Goal: Information Seeking & Learning: Find specific fact

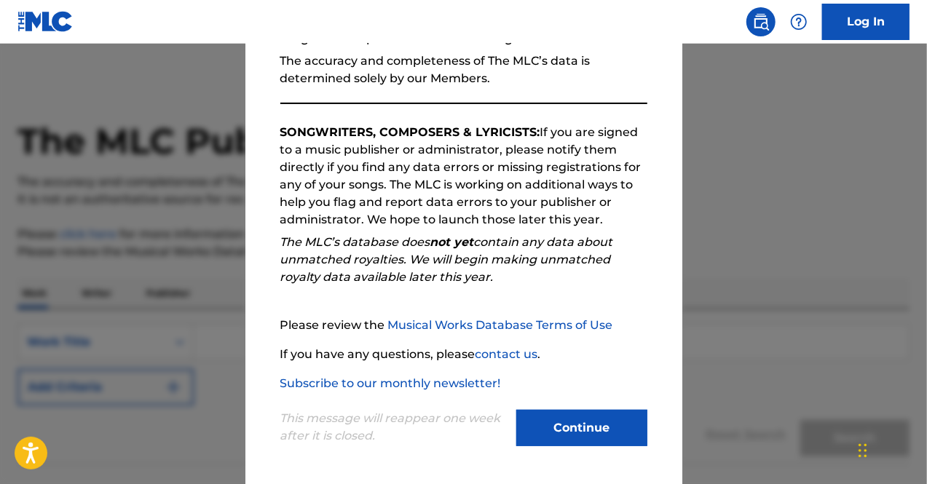
click at [578, 429] on button "Continue" at bounding box center [581, 428] width 131 height 36
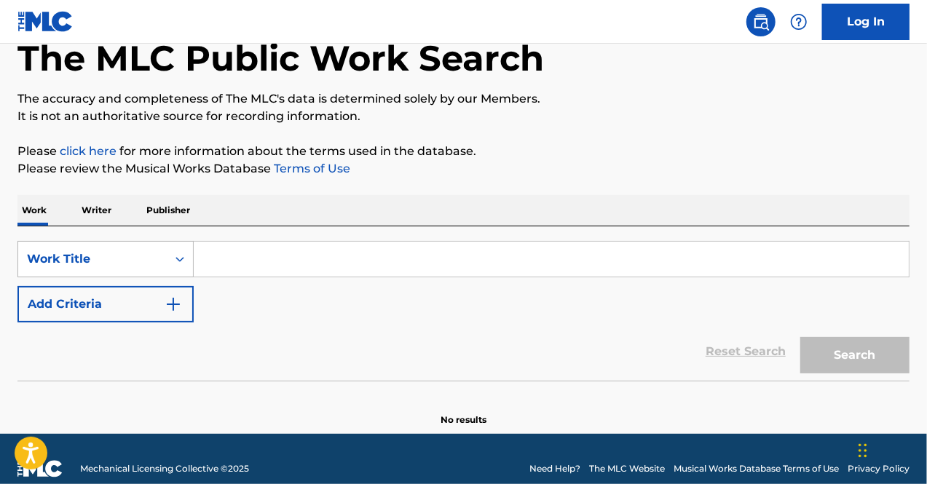
click at [125, 277] on div "Work Title" at bounding box center [105, 259] width 176 height 36
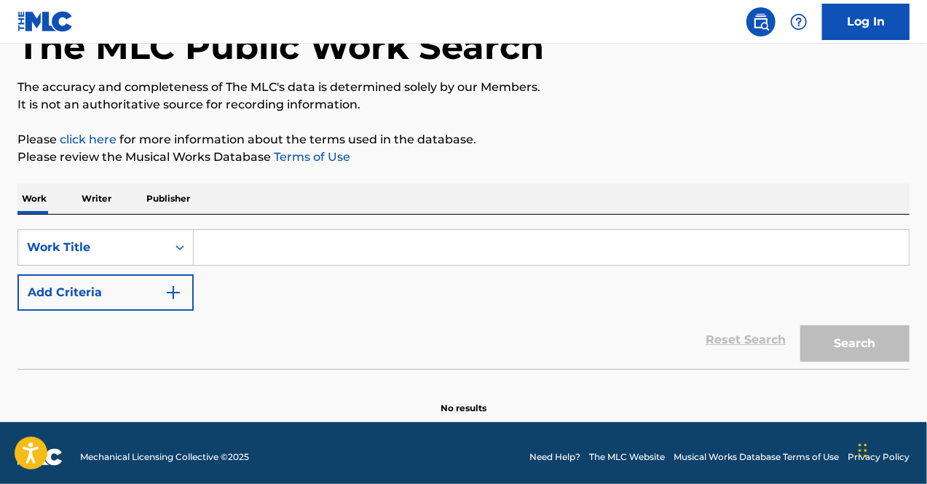
click at [237, 241] on input "Search Form" at bounding box center [551, 247] width 715 height 35
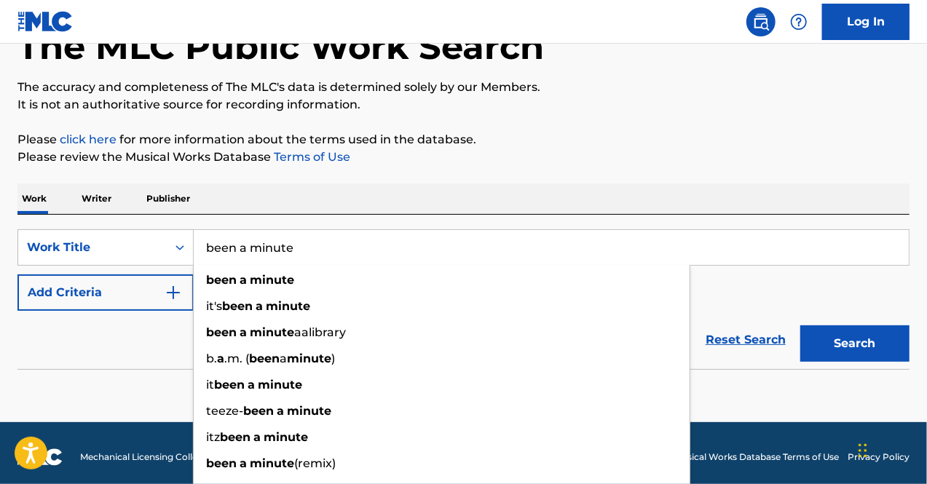
type input "been a minute"
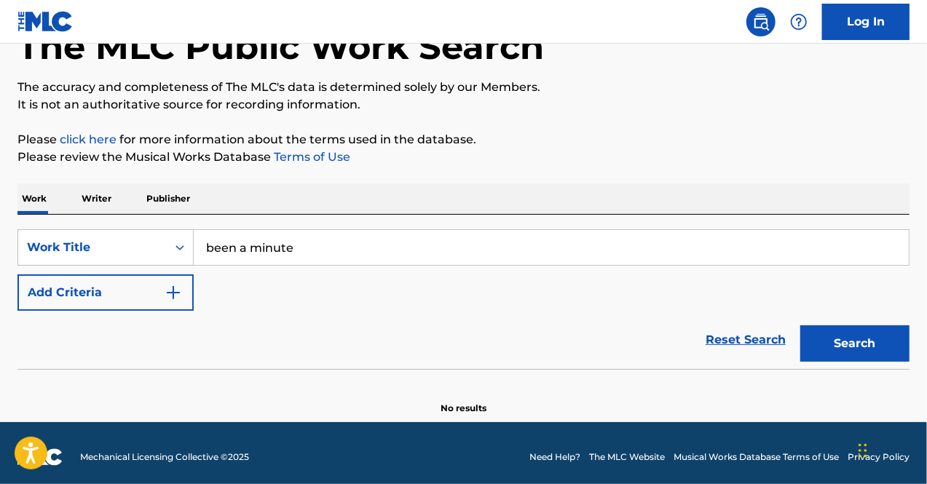
click at [179, 292] on img "Search Form" at bounding box center [173, 292] width 17 height 17
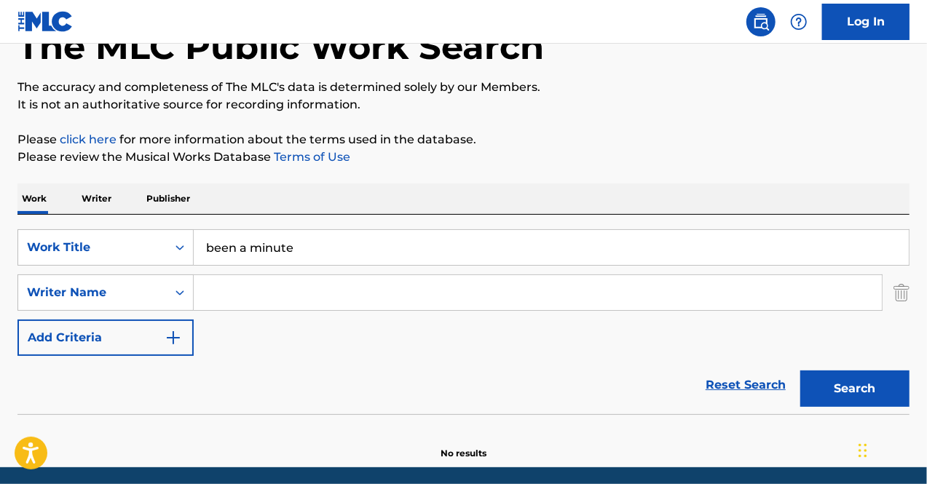
click at [233, 292] on input "Search Form" at bounding box center [538, 292] width 688 height 35
type input "l"
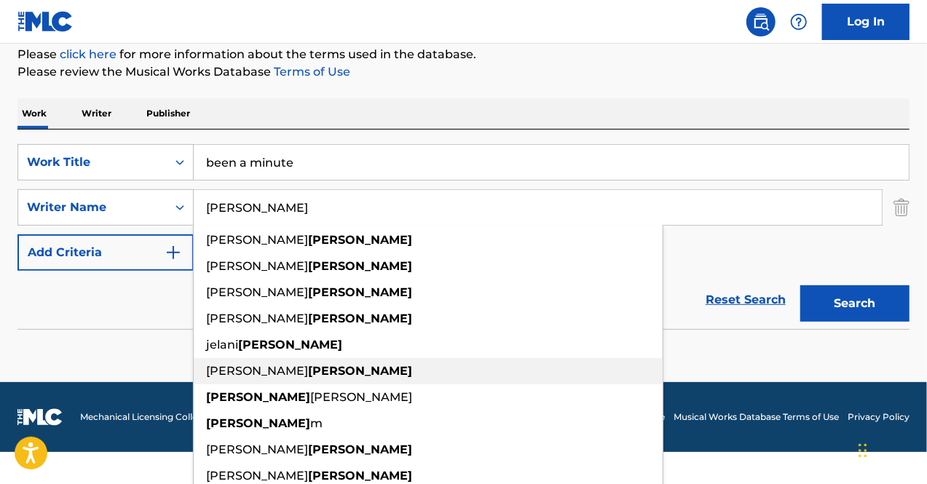
scroll to position [185, 0]
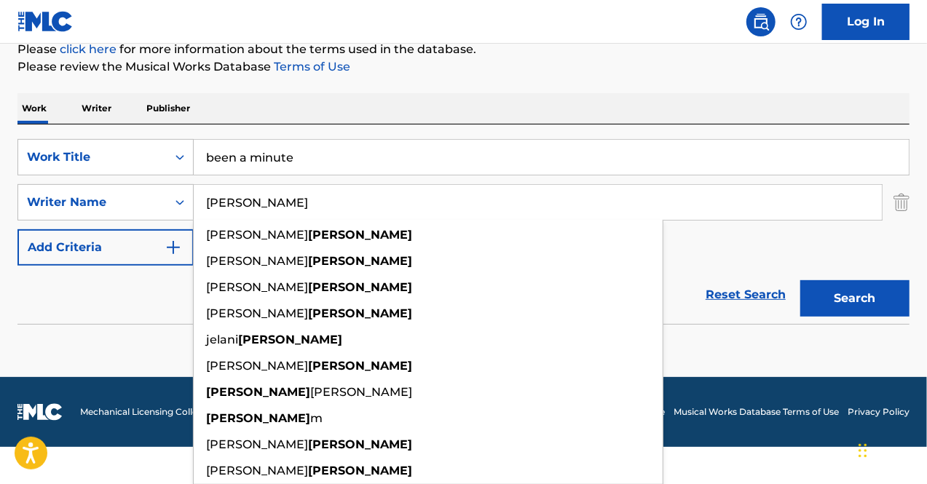
type input "[PERSON_NAME]"
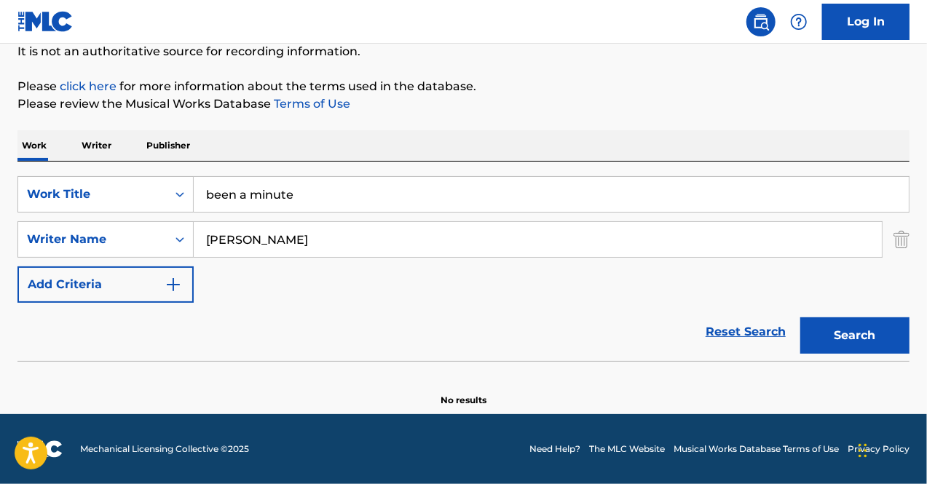
scroll to position [147, 0]
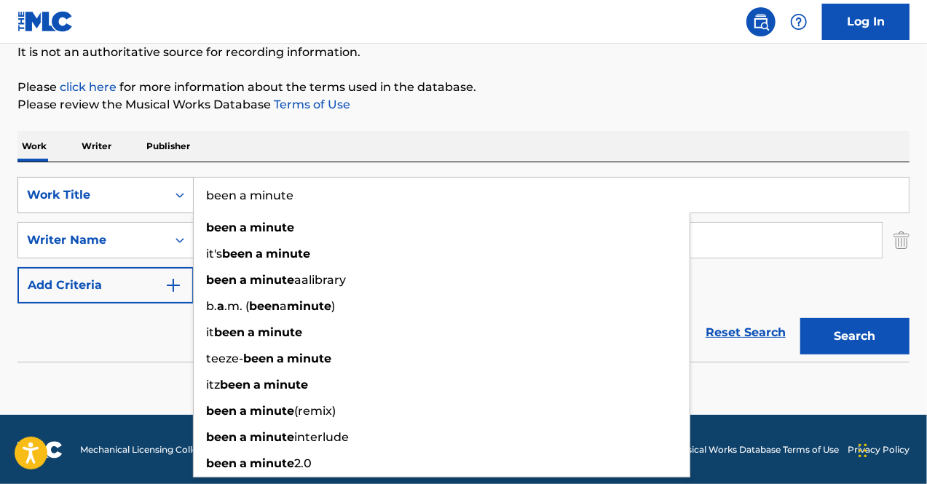
drag, startPoint x: 317, startPoint y: 197, endPoint x: 109, endPoint y: 194, distance: 208.2
click at [111, 196] on div "SearchWithCriteria8470c847-05bd-4887-9b2a-02f6c7e7725c Work Title been a minute…" at bounding box center [463, 195] width 892 height 36
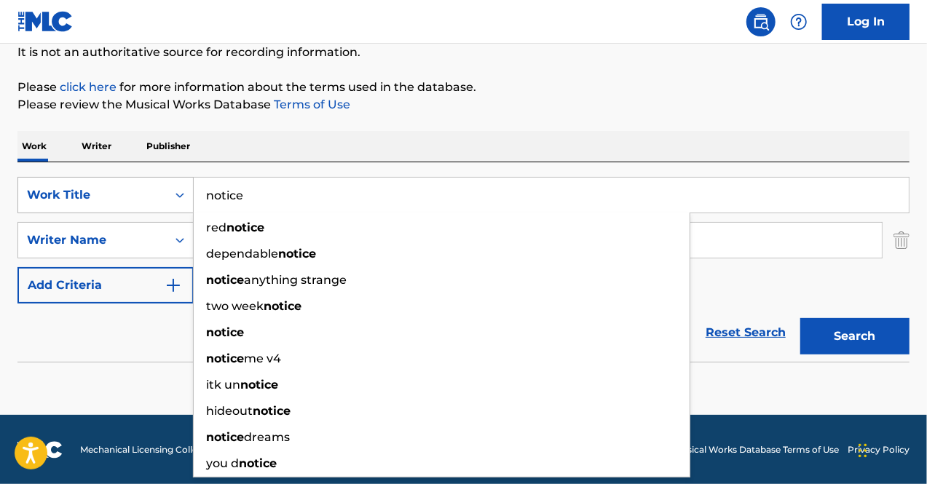
type input "notice"
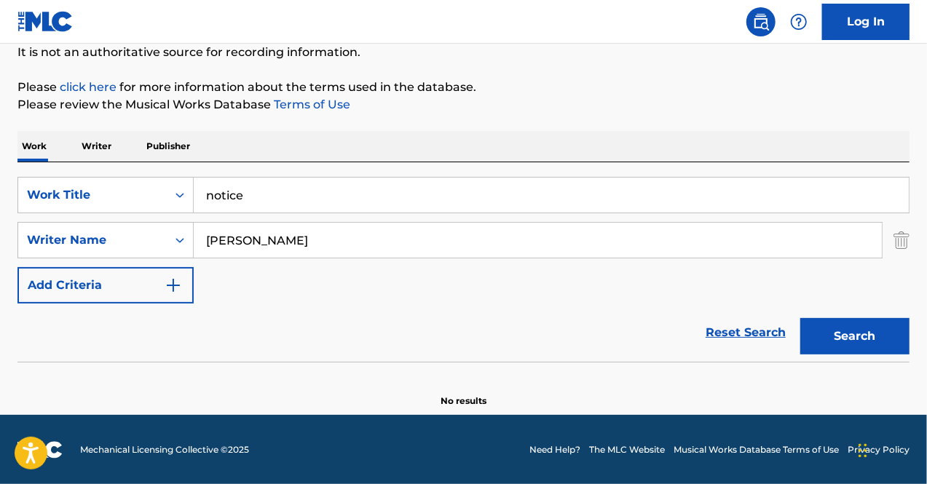
click at [287, 245] on input "[PERSON_NAME]" at bounding box center [538, 240] width 688 height 35
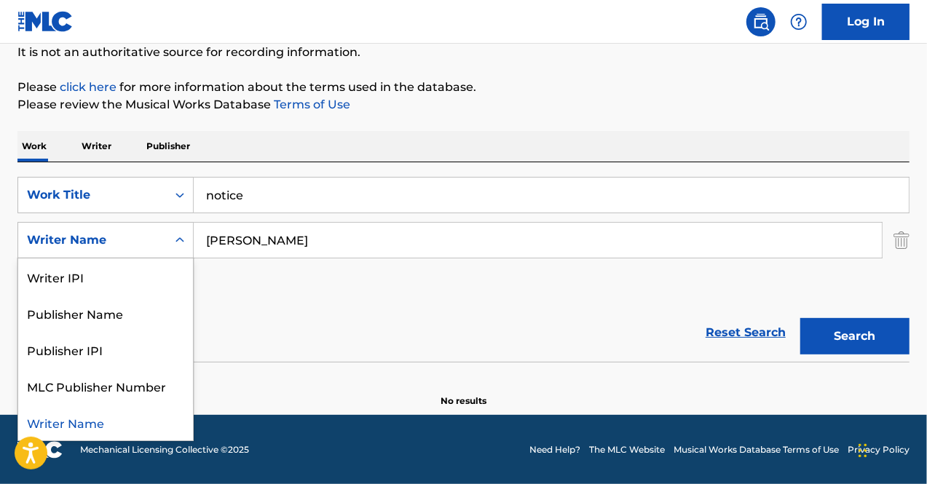
click at [181, 207] on div "SearchWithCriteria8470c847-05bd-4887-9b2a-02f6c7e7725c Work Title notice Search…" at bounding box center [463, 240] width 892 height 127
click at [185, 191] on icon "Search Form" at bounding box center [180, 195] width 15 height 15
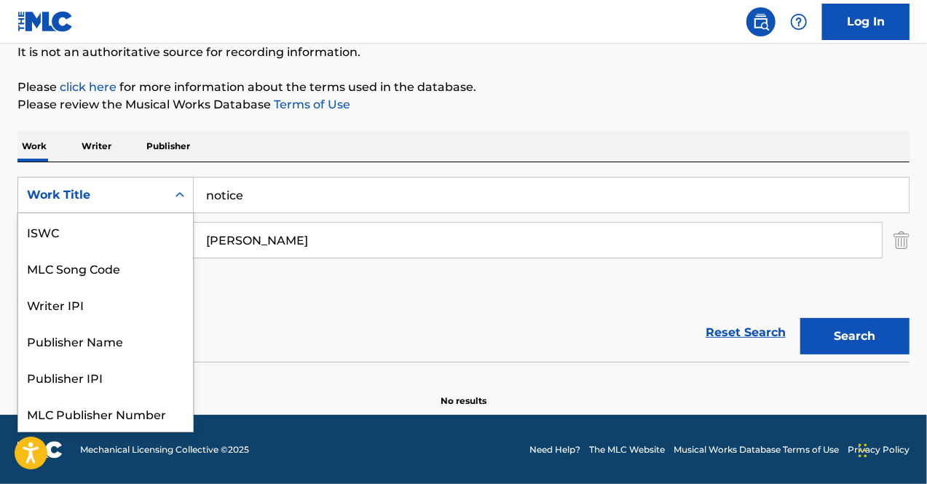
scroll to position [36, 0]
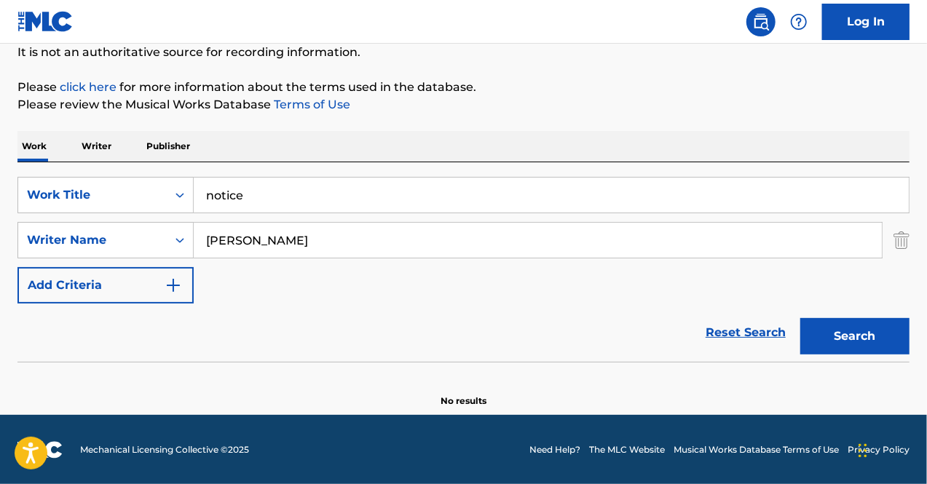
click at [89, 149] on p "Writer" at bounding box center [96, 146] width 39 height 31
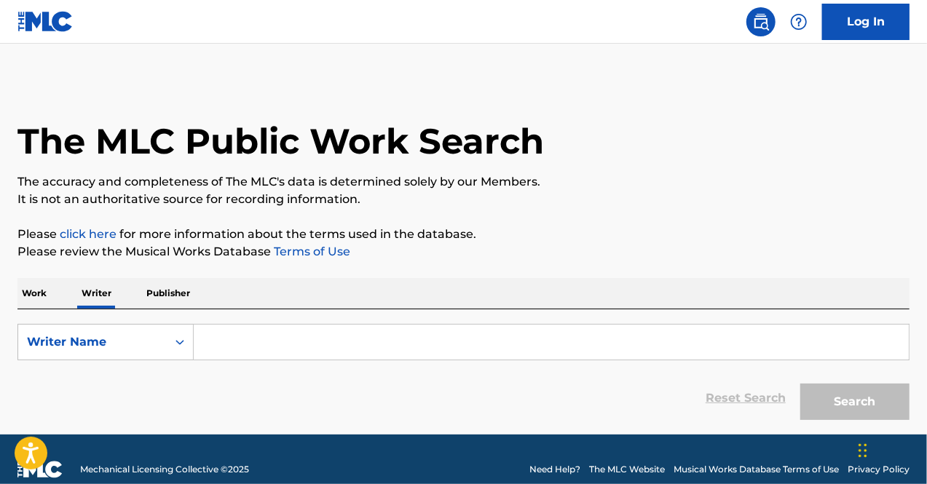
click at [224, 341] on input "Search Form" at bounding box center [551, 342] width 715 height 35
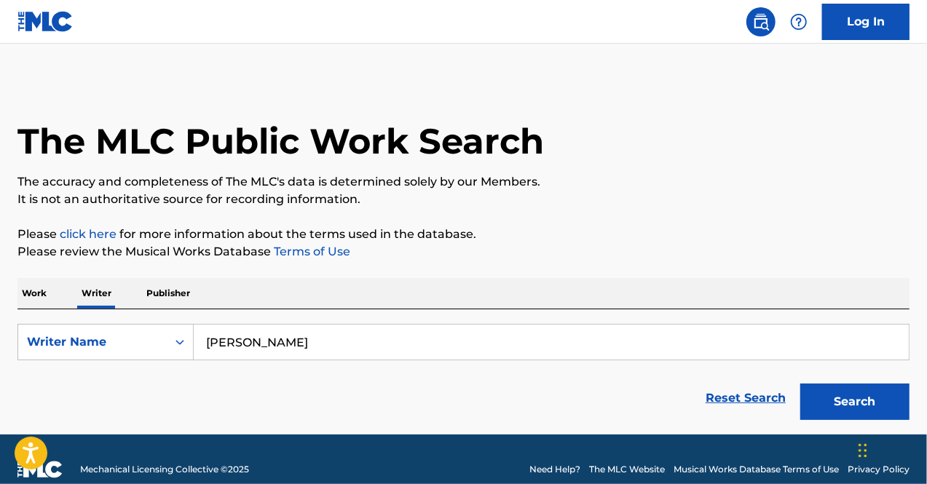
type input "[PERSON_NAME]"
click at [800, 384] on button "Search" at bounding box center [854, 402] width 109 height 36
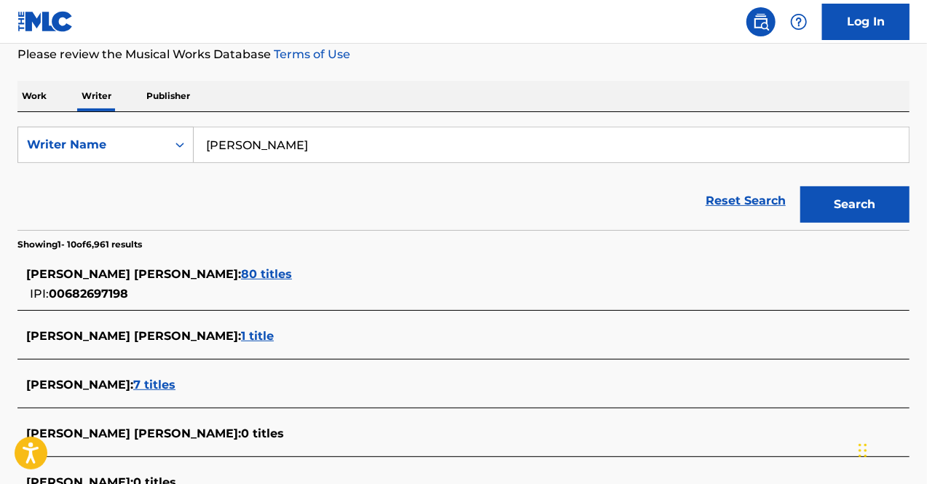
scroll to position [218, 0]
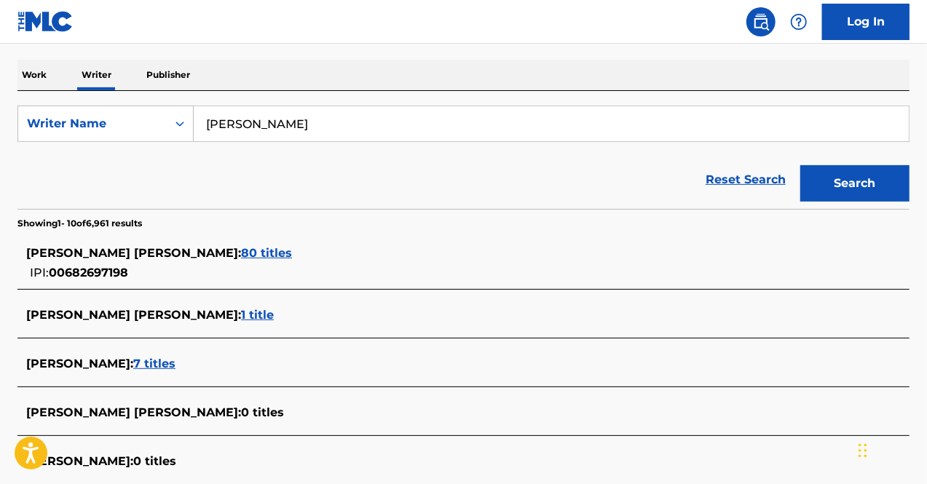
click at [241, 251] on span "80 titles" at bounding box center [266, 253] width 51 height 14
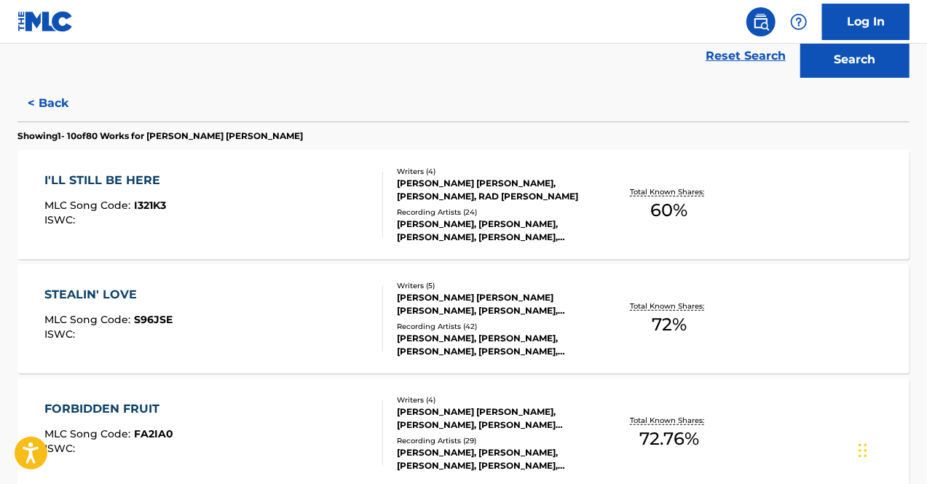
scroll to position [364, 0]
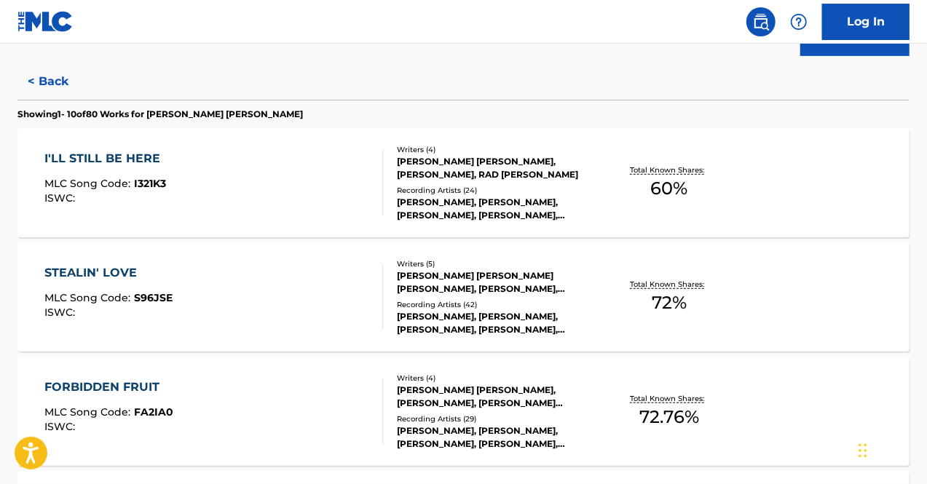
click at [675, 182] on span "60 %" at bounding box center [669, 188] width 37 height 26
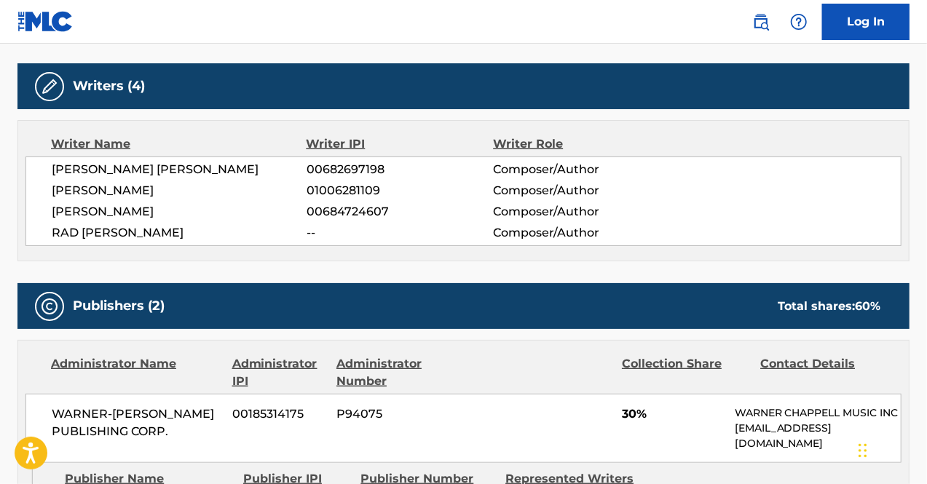
scroll to position [364, 0]
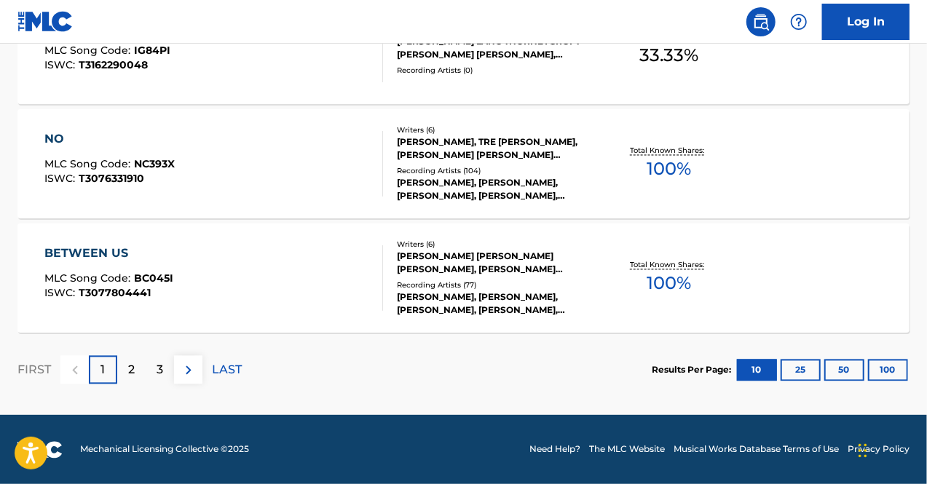
click at [150, 374] on div "3" at bounding box center [160, 370] width 28 height 28
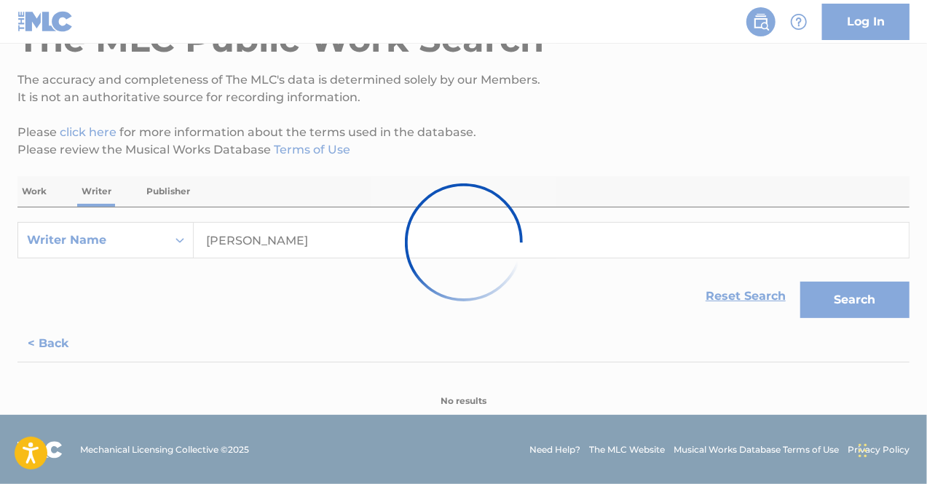
scroll to position [1297, 0]
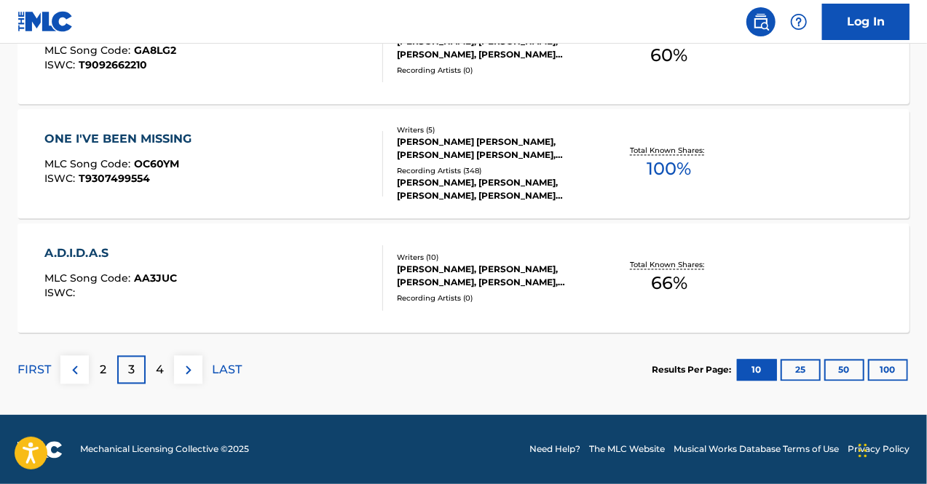
click at [76, 256] on div "A.D.I.D.A.S" at bounding box center [110, 253] width 132 height 17
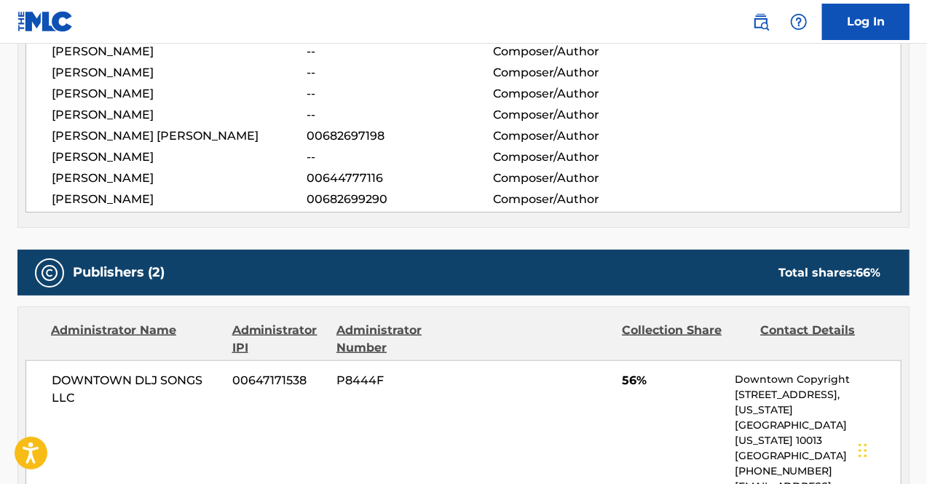
scroll to position [510, 0]
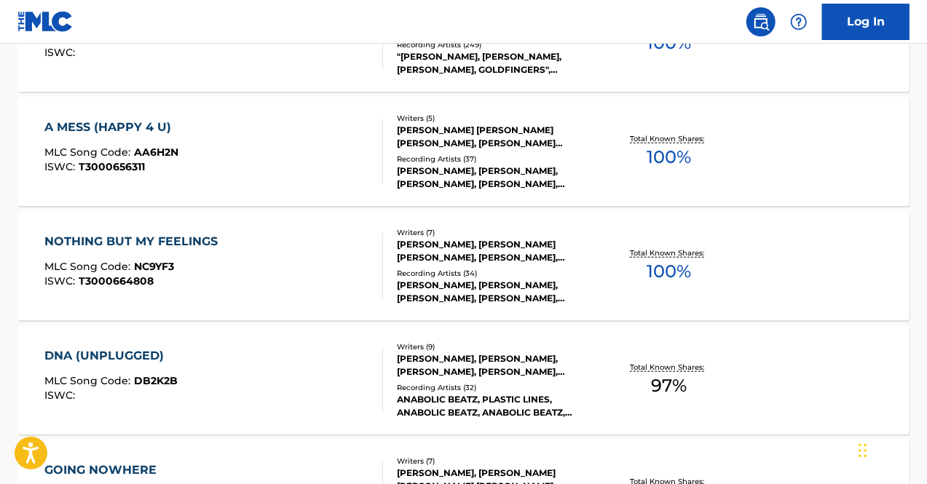
click at [157, 237] on div "NOTHING BUT MY FEELINGS" at bounding box center [134, 241] width 181 height 17
